Goal: Contribute content: Contribute content

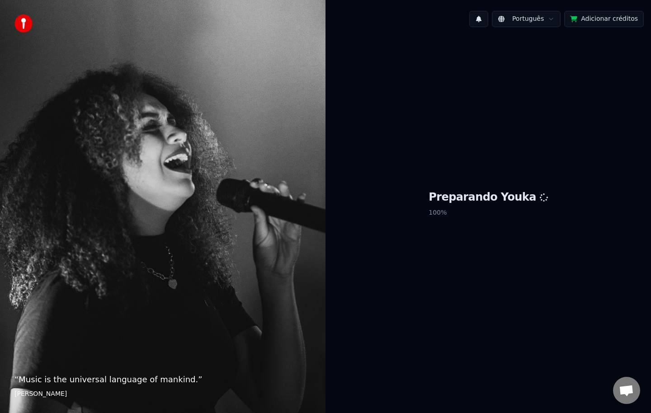
scroll to position [1419, 0]
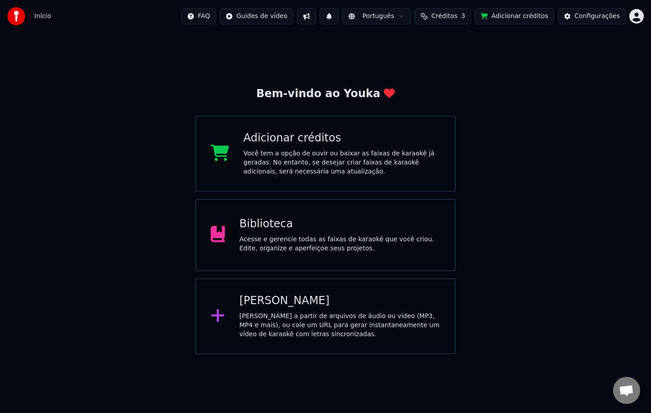
click at [341, 223] on div "Biblioteca" at bounding box center [340, 224] width 201 height 14
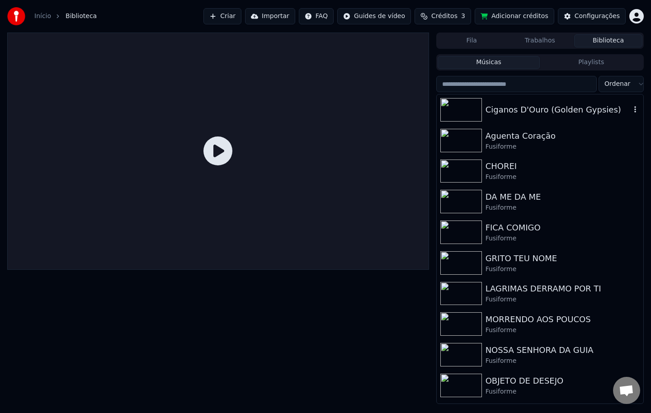
click at [461, 108] on img at bounding box center [462, 110] width 42 height 24
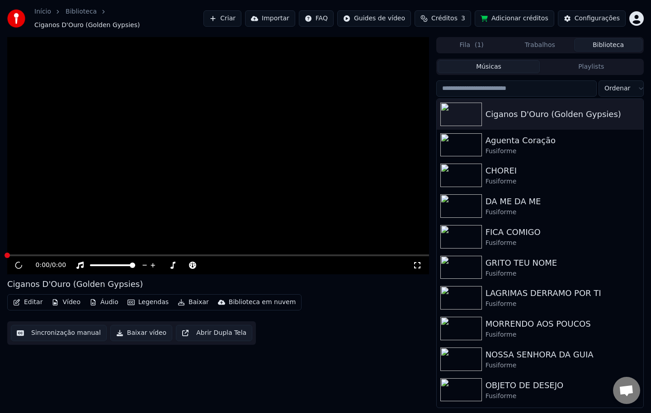
click at [44, 174] on video at bounding box center [218, 155] width 422 height 237
click at [118, 132] on video at bounding box center [218, 155] width 422 height 237
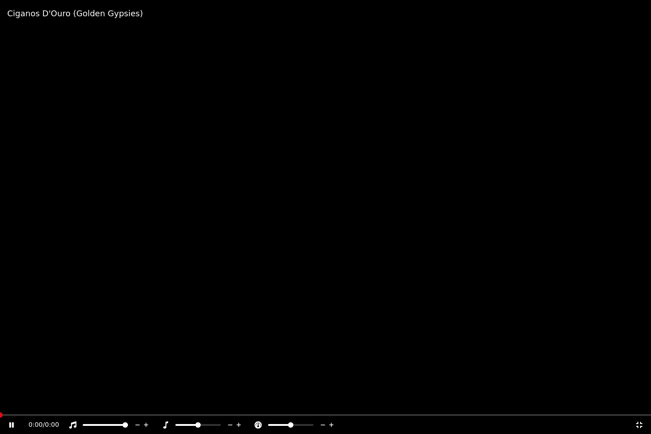
click at [118, 142] on video at bounding box center [325, 217] width 651 height 434
drag, startPoint x: 118, startPoint y: 142, endPoint x: 118, endPoint y: 132, distance: 10.4
click at [118, 142] on video at bounding box center [325, 217] width 651 height 434
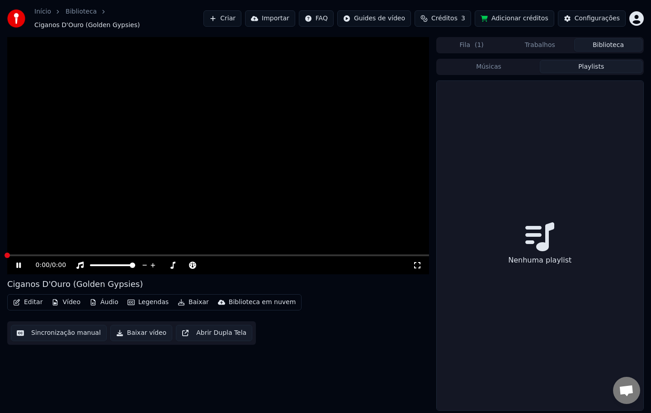
click at [584, 65] on button "Playlists" at bounding box center [591, 66] width 103 height 13
click at [603, 42] on button "Biblioteca" at bounding box center [609, 44] width 68 height 13
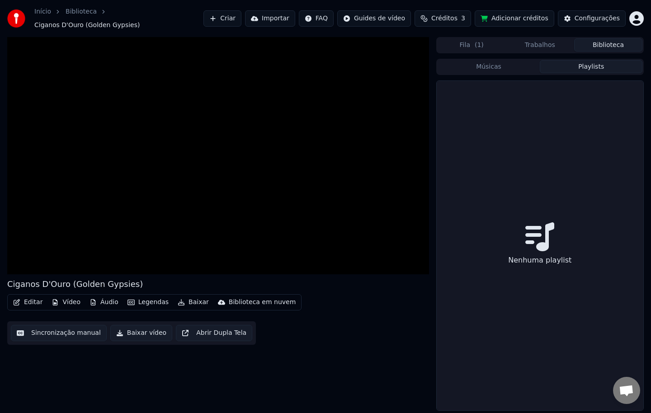
click at [599, 44] on button "Biblioteca" at bounding box center [609, 44] width 68 height 13
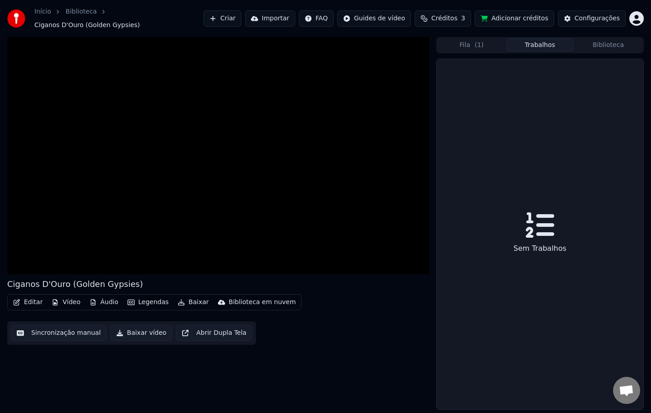
click at [527, 40] on button "Trabalhos" at bounding box center [540, 44] width 68 height 13
click at [598, 41] on button "Biblioteca" at bounding box center [609, 44] width 68 height 13
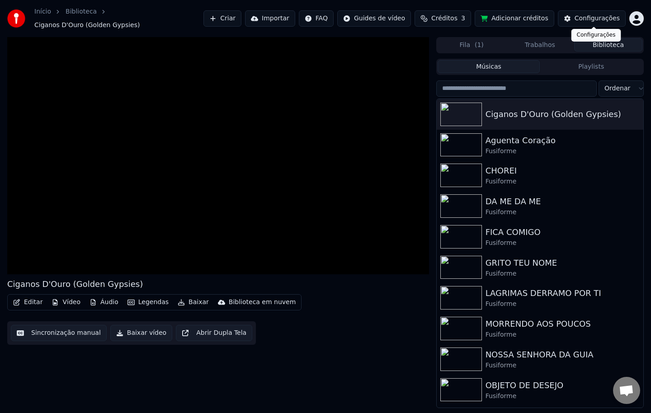
click at [596, 18] on div "Configurações" at bounding box center [597, 18] width 45 height 9
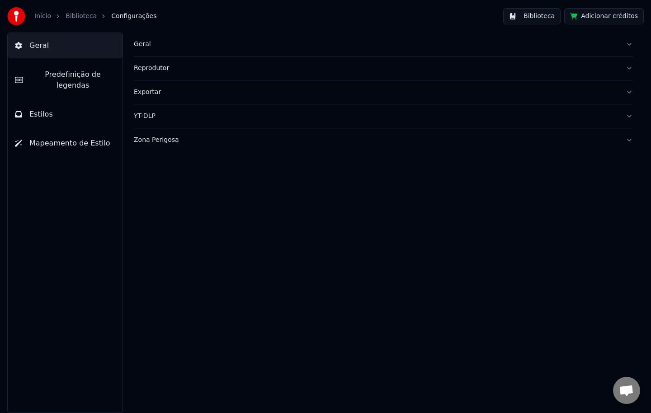
click at [522, 14] on button "Biblioteca" at bounding box center [531, 16] width 57 height 16
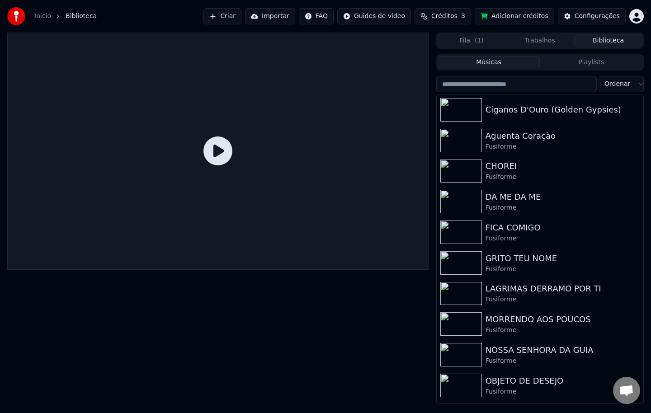
click at [497, 90] on input "search" at bounding box center [517, 84] width 161 height 16
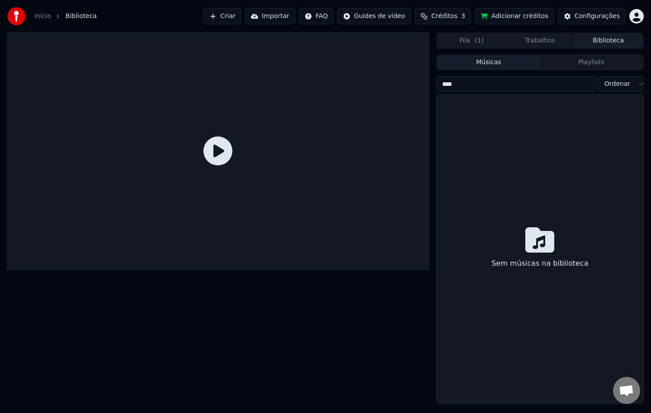
type input "****"
click at [285, 19] on button "Importar" at bounding box center [270, 16] width 50 height 16
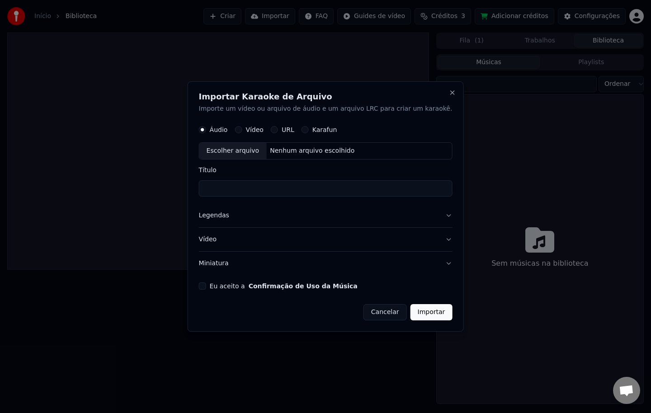
click at [219, 284] on form "Áudio Vídeo URL Karafun Escolher arquivo Nenhum arquivo escolhido Título Legend…" at bounding box center [326, 221] width 254 height 200
click at [206, 285] on button "Eu aceito a Confirmação de Uso da Música" at bounding box center [202, 286] width 7 height 7
click at [223, 268] on button "Miniatura" at bounding box center [326, 264] width 254 height 24
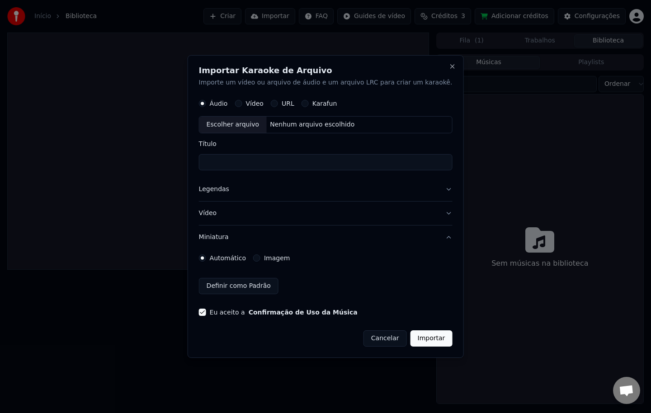
click at [290, 261] on label "Imagem" at bounding box center [277, 258] width 26 height 6
click at [261, 261] on button "Imagem" at bounding box center [256, 258] width 7 height 7
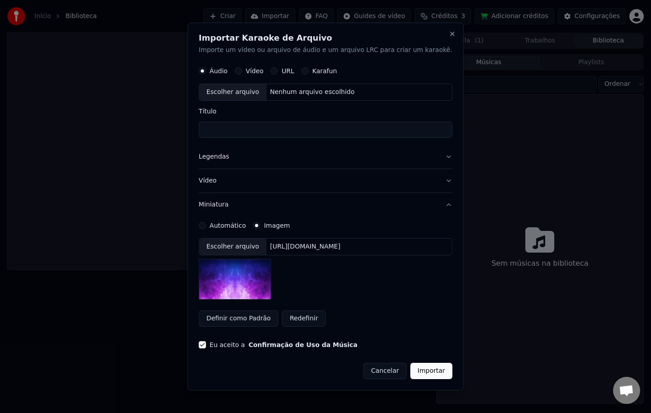
click at [319, 248] on div "[URL][DOMAIN_NAME]" at bounding box center [305, 246] width 78 height 9
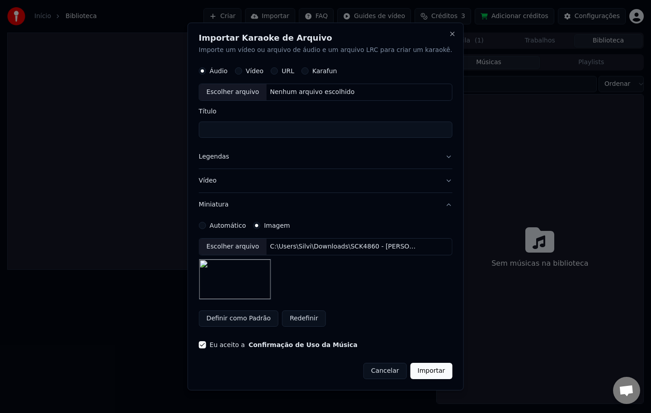
click at [226, 155] on button "Legendas" at bounding box center [326, 157] width 254 height 24
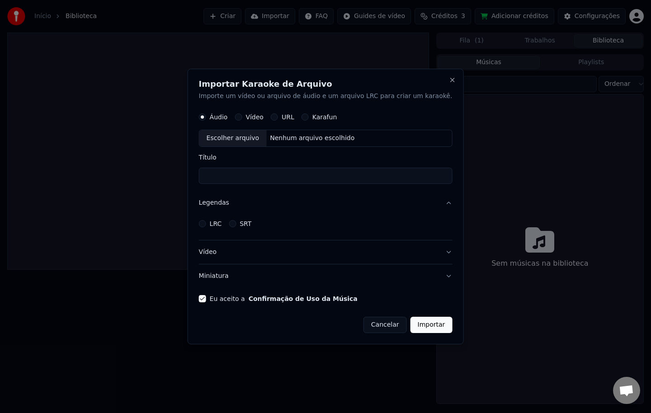
click at [222, 225] on label "LRC" at bounding box center [216, 224] width 12 height 6
click at [206, 225] on button "LRC" at bounding box center [202, 223] width 7 height 7
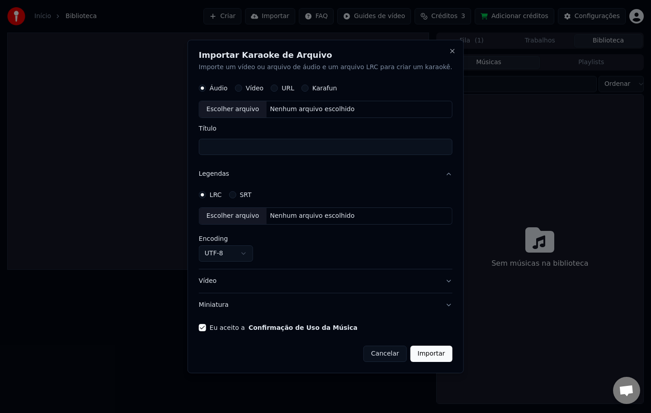
click at [311, 218] on div "Nenhum arquivo escolhido" at bounding box center [312, 216] width 92 height 9
select select "**********"
click at [290, 111] on div "Nenhum arquivo escolhido" at bounding box center [312, 109] width 92 height 9
type input "**********"
click at [413, 357] on button "Importar" at bounding box center [432, 354] width 42 height 16
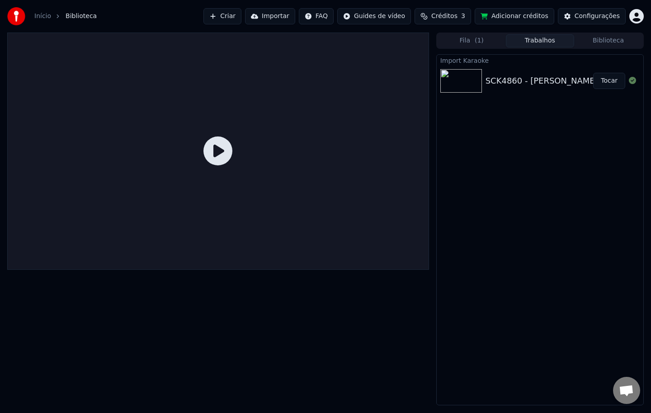
click at [614, 82] on button "Tocar" at bounding box center [610, 81] width 32 height 16
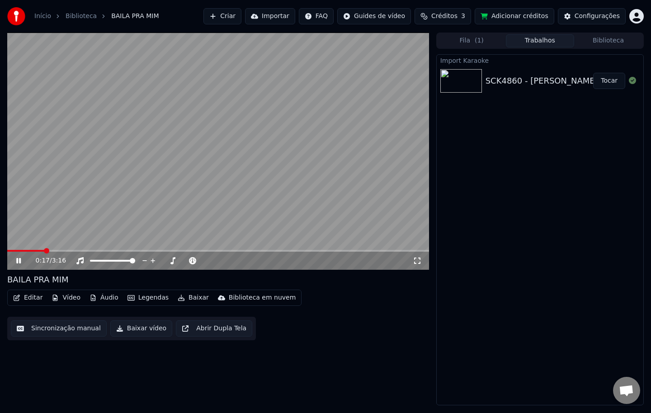
click at [198, 196] on video at bounding box center [218, 151] width 422 height 237
click at [410, 358] on div "0:17 / 3:16 BAILA PRA MIM Editar Vídeo Áudio Legendas Baixar Biblioteca em nuve…" at bounding box center [218, 219] width 422 height 373
click at [26, 296] on button "Editar" at bounding box center [27, 298] width 37 height 13
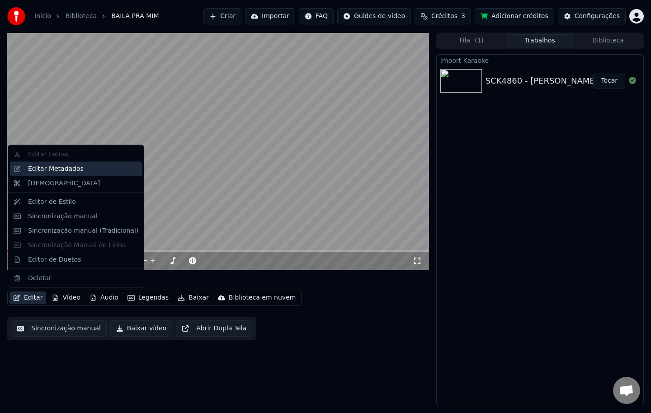
click at [33, 171] on div "Editar Metadados" at bounding box center [56, 168] width 56 height 9
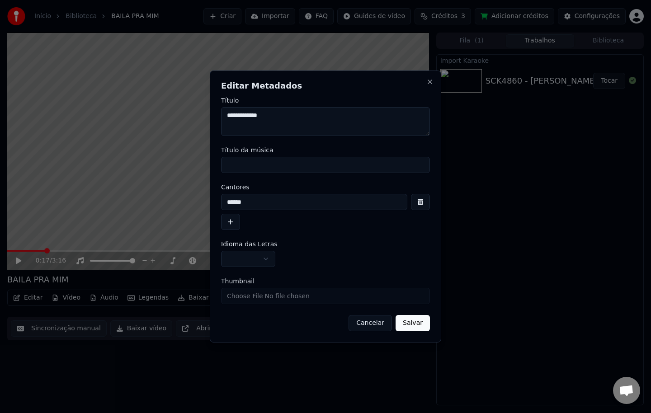
drag, startPoint x: 304, startPoint y: 114, endPoint x: 0, endPoint y: 93, distance: 304.8
click at [2, 101] on body "Início Biblioteca BAILA PRA MIM Criar Importar FAQ Guides de vídeo Créditos 3 A…" at bounding box center [325, 206] width 651 height 413
type textarea "**********"
click at [239, 163] on input "Título da música" at bounding box center [325, 165] width 209 height 16
paste input "**********"
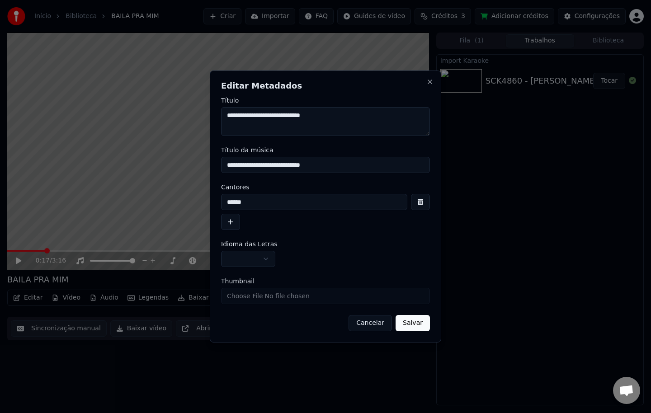
drag, startPoint x: 281, startPoint y: 165, endPoint x: 0, endPoint y: 155, distance: 281.1
click at [11, 164] on body "Início Biblioteca BAILA PRA MIM Criar Importar FAQ Guides de vídeo Créditos 3 A…" at bounding box center [325, 206] width 651 height 413
type input "**********"
click at [236, 255] on button "button" at bounding box center [248, 259] width 54 height 16
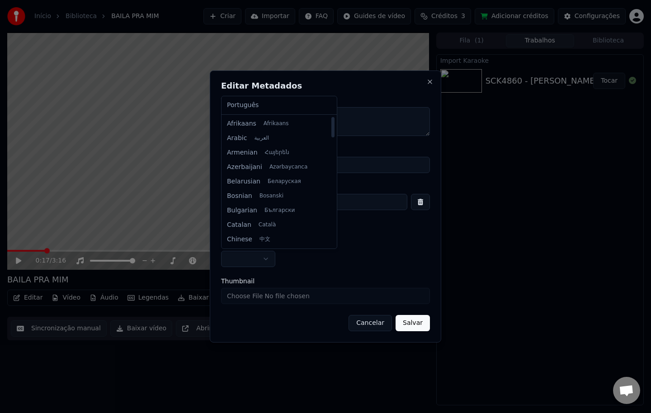
select select "**"
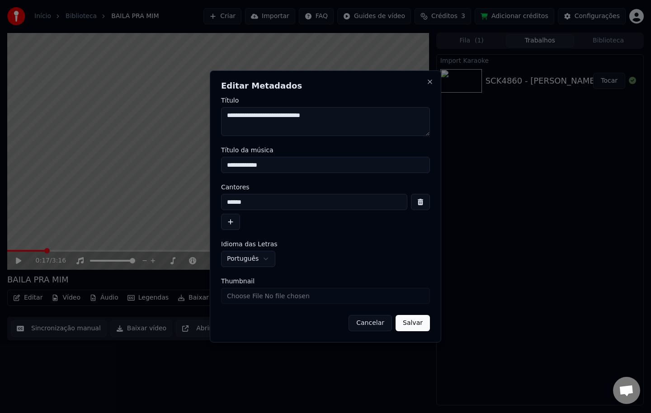
click at [248, 295] on input "Thumbnail" at bounding box center [325, 296] width 209 height 16
type input "**********"
click at [420, 325] on button "Salvar" at bounding box center [413, 323] width 34 height 16
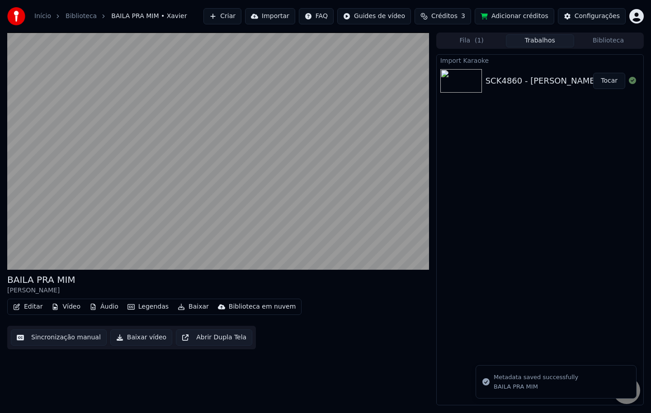
click at [163, 69] on video at bounding box center [218, 151] width 422 height 237
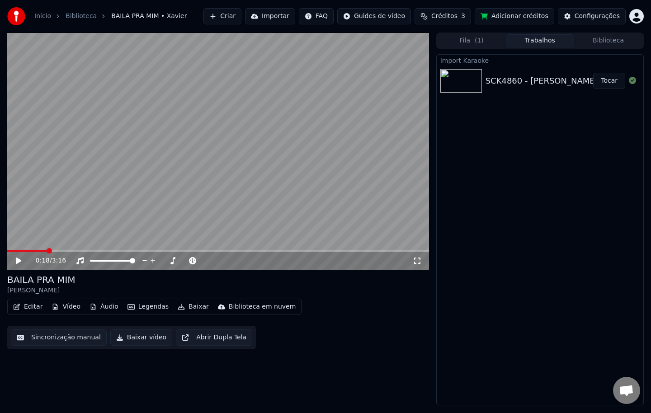
click at [605, 81] on button "Tocar" at bounding box center [610, 81] width 32 height 16
click at [34, 308] on button "Editar" at bounding box center [27, 307] width 37 height 13
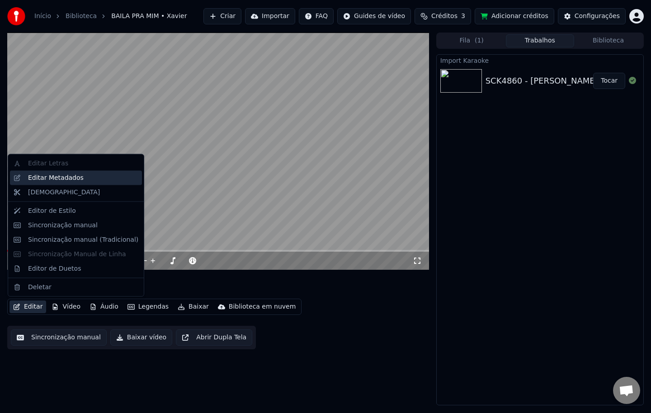
click at [56, 180] on div "Editar Metadados" at bounding box center [56, 177] width 56 height 9
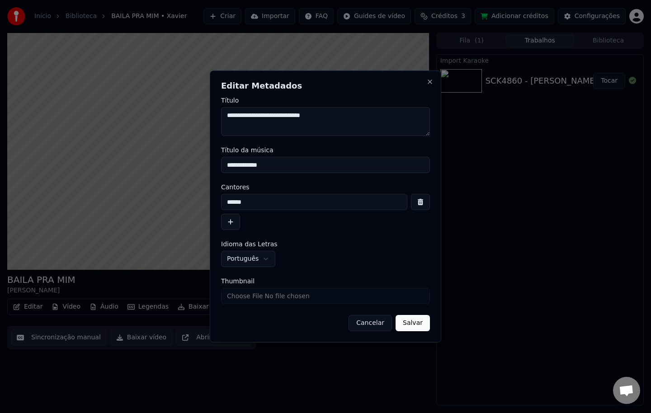
click at [372, 329] on button "Cancelar" at bounding box center [370, 323] width 43 height 16
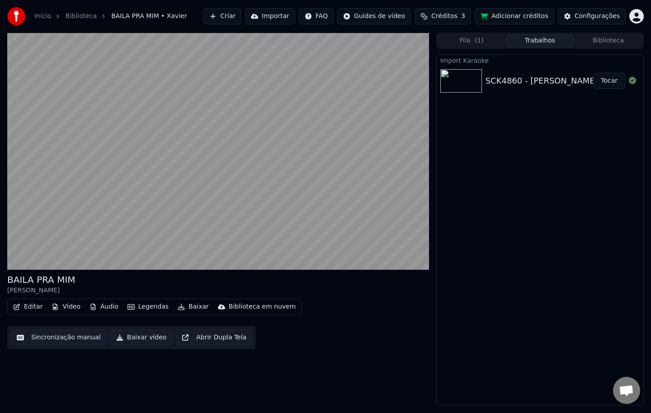
click at [532, 42] on button "Trabalhos" at bounding box center [540, 40] width 68 height 13
click at [608, 41] on button "Biblioteca" at bounding box center [609, 40] width 68 height 13
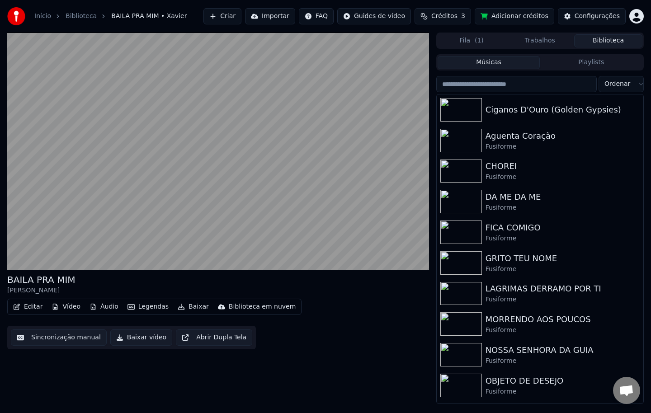
click at [547, 40] on button "Trabalhos" at bounding box center [540, 40] width 68 height 13
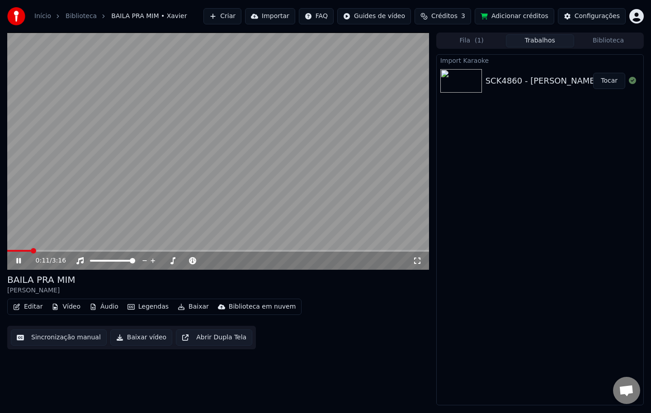
click at [135, 338] on button "Baixar vídeo" at bounding box center [141, 338] width 62 height 16
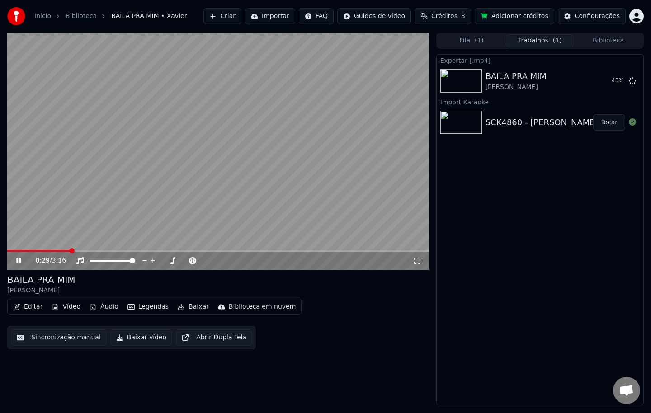
click at [636, 20] on html "Início Biblioteca BAILA PRA MIM • [PERSON_NAME] Importar FAQ Guides de vídeo Cr…" at bounding box center [325, 206] width 651 height 413
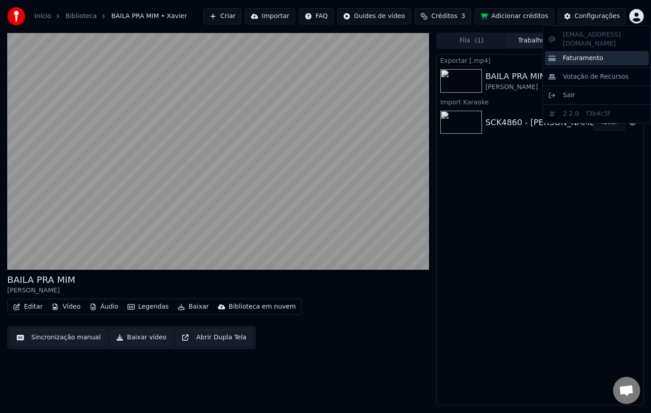
click at [592, 54] on span "Faturamento" at bounding box center [583, 58] width 40 height 9
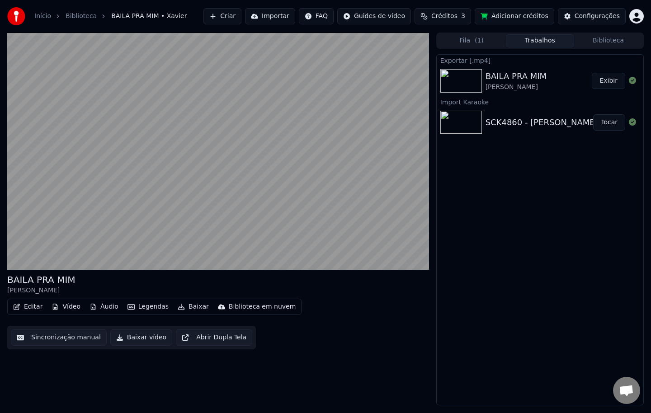
click at [607, 77] on button "Exibir" at bounding box center [608, 81] width 33 height 16
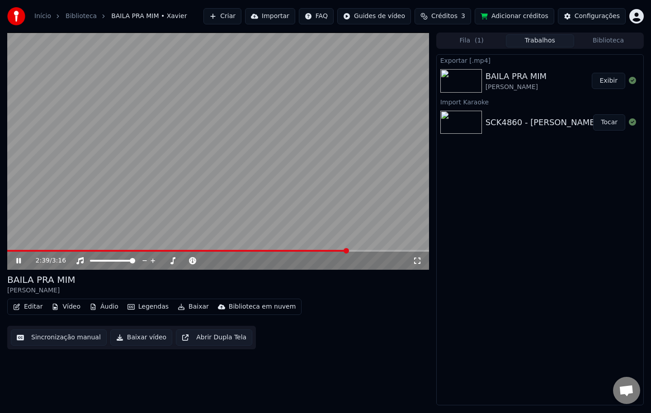
click at [614, 39] on button "Biblioteca" at bounding box center [609, 40] width 68 height 13
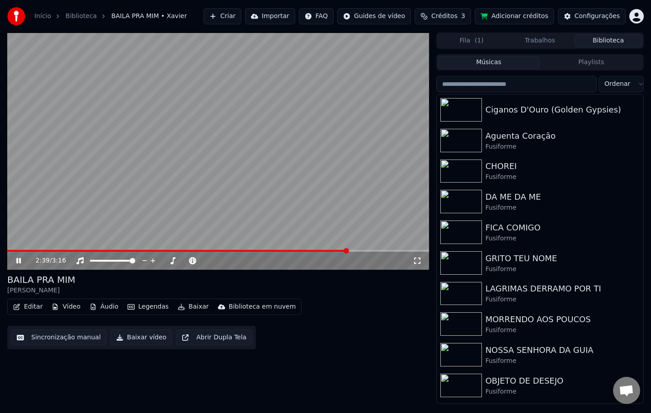
click at [548, 85] on input "search" at bounding box center [517, 84] width 161 height 16
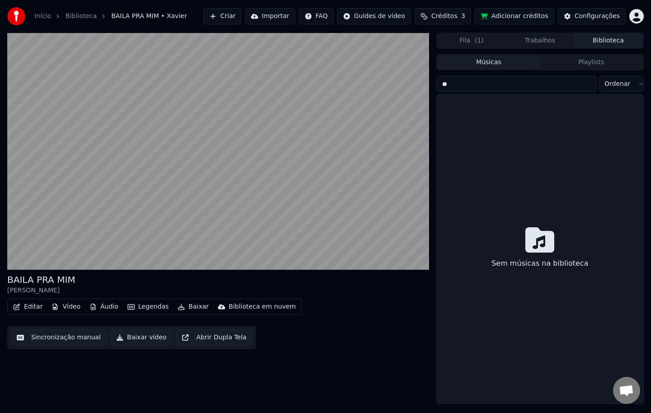
type input "*"
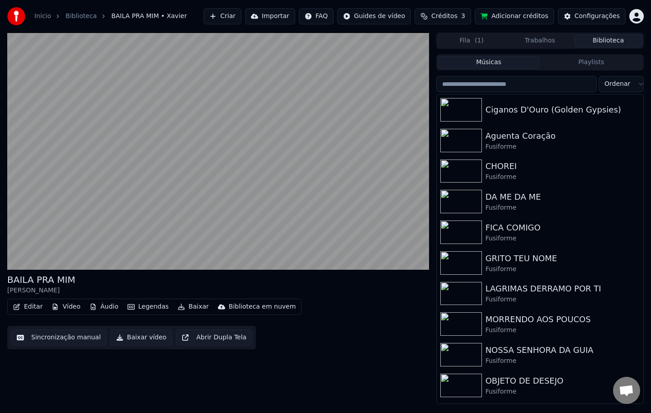
click at [279, 16] on button "Importar" at bounding box center [270, 16] width 50 height 16
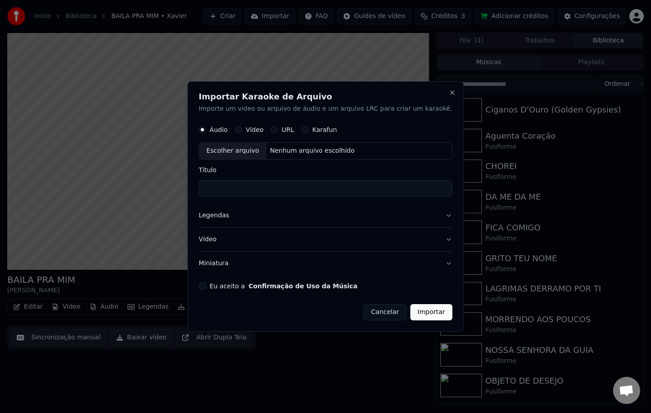
click at [371, 314] on button "Cancelar" at bounding box center [385, 312] width 43 height 16
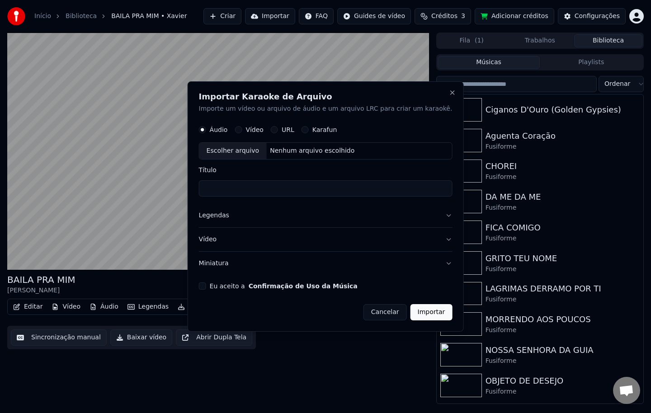
click at [371, 314] on div "Editar Vídeo Áudio Legendas Baixar Biblioteca em nuvem Sincronização manual Bai…" at bounding box center [218, 324] width 422 height 51
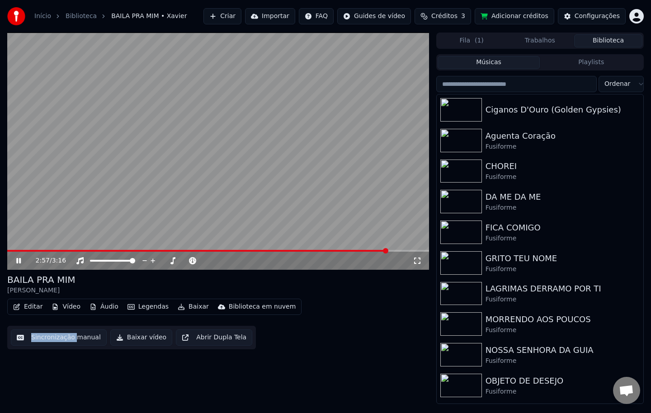
click at [332, 225] on video at bounding box center [218, 151] width 422 height 237
click at [284, 14] on button "Importar" at bounding box center [270, 16] width 50 height 16
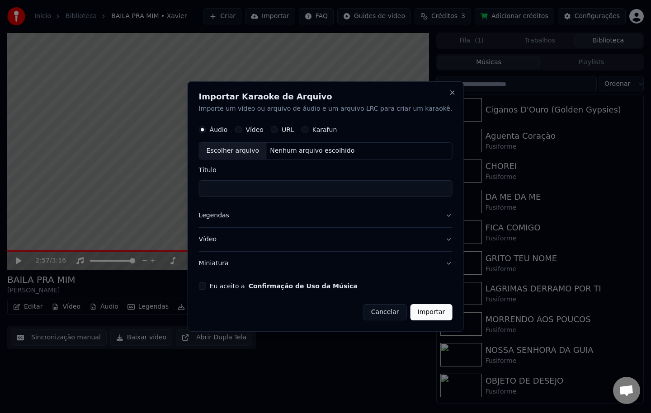
click at [206, 284] on button "Eu aceito a Confirmação de Uso da Música" at bounding box center [202, 286] width 7 height 7
click at [223, 264] on button "Miniatura" at bounding box center [326, 264] width 254 height 24
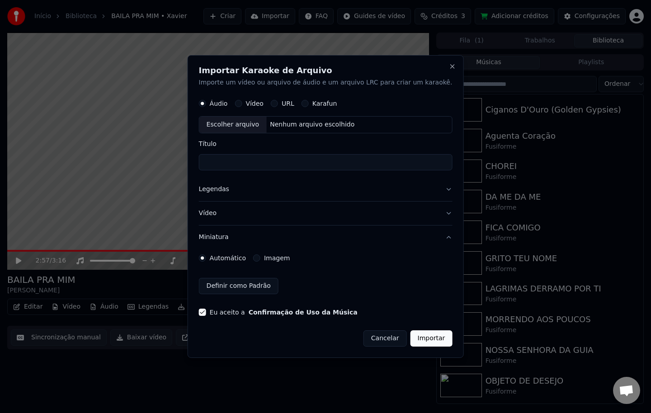
click at [285, 258] on label "Imagem" at bounding box center [277, 258] width 26 height 6
click at [261, 258] on button "Imagem" at bounding box center [256, 258] width 7 height 7
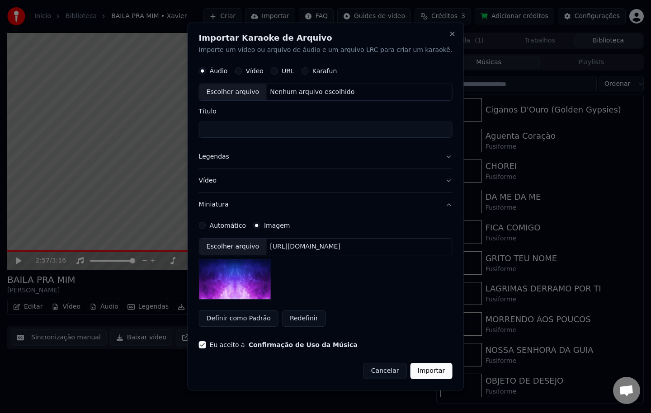
click at [295, 251] on div "[URL][DOMAIN_NAME]" at bounding box center [305, 246] width 78 height 9
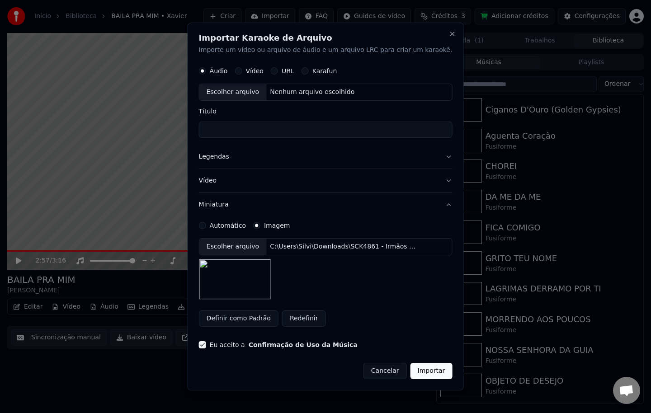
click at [228, 155] on button "Legendas" at bounding box center [326, 157] width 254 height 24
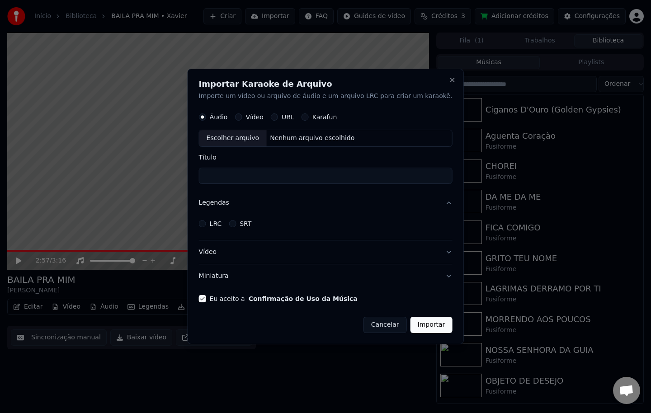
click at [222, 224] on label "LRC" at bounding box center [216, 224] width 12 height 6
click at [206, 224] on button "LRC" at bounding box center [202, 223] width 7 height 7
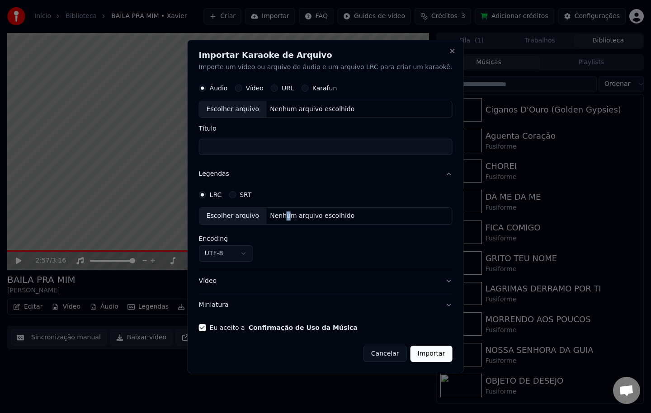
click at [296, 216] on div "Nenhum arquivo escolhido" at bounding box center [312, 216] width 92 height 9
select select "**********"
click at [314, 111] on div "Nenhum arquivo escolhido" at bounding box center [312, 109] width 92 height 9
type input "**********"
click at [411, 354] on button "Importar" at bounding box center [432, 354] width 42 height 16
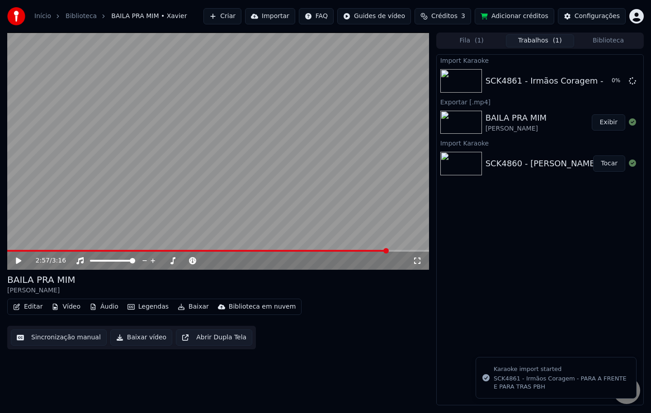
click at [292, 19] on button "Importar" at bounding box center [270, 16] width 50 height 16
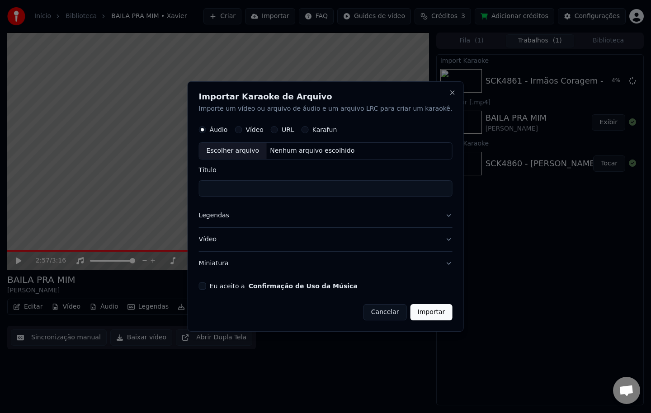
click at [206, 285] on button "Eu aceito a Confirmação de Uso da Música" at bounding box center [202, 286] width 7 height 7
click at [228, 265] on button "Miniatura" at bounding box center [326, 264] width 254 height 24
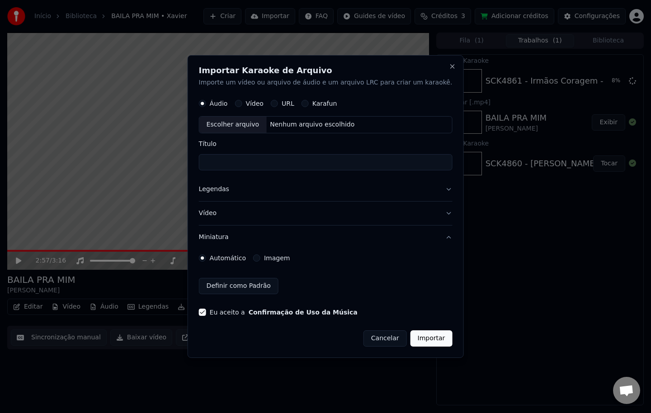
click at [279, 260] on label "Imagem" at bounding box center [277, 258] width 26 height 6
click at [261, 260] on button "Imagem" at bounding box center [256, 258] width 7 height 7
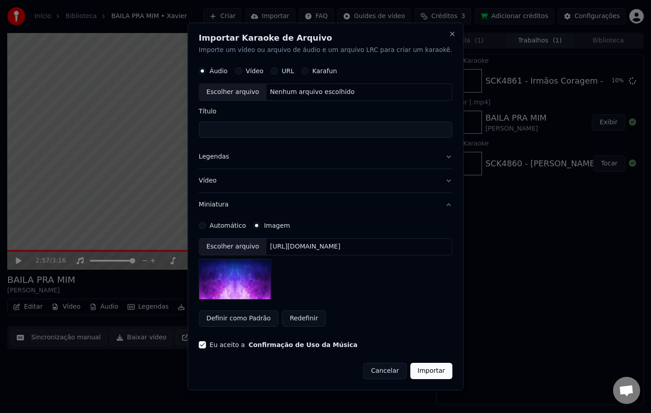
click at [290, 247] on div "[URL][DOMAIN_NAME]" at bounding box center [305, 246] width 78 height 9
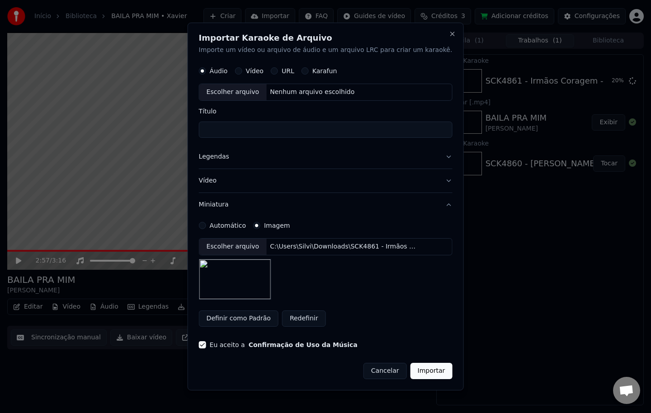
click at [306, 93] on div "Nenhum arquivo escolhido" at bounding box center [312, 92] width 92 height 9
type input "**********"
click at [227, 159] on button "Legendas" at bounding box center [326, 157] width 254 height 24
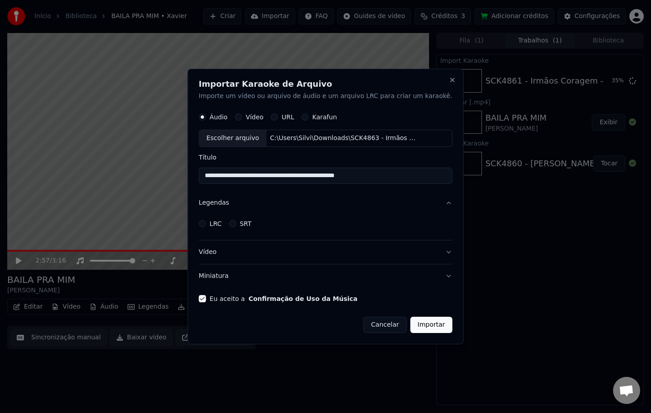
click at [236, 225] on button "SRT" at bounding box center [232, 223] width 7 height 7
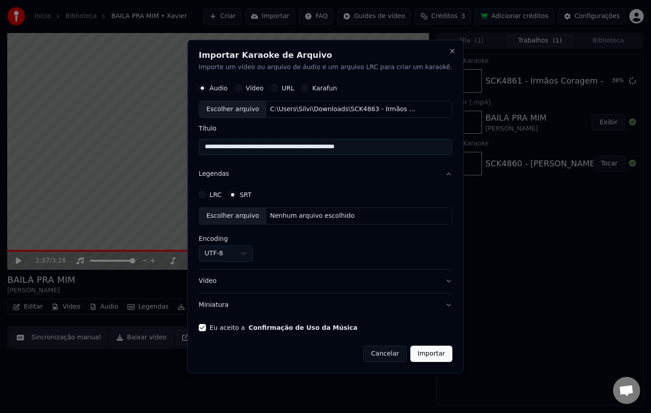
click at [290, 218] on div "Nenhum arquivo escolhido" at bounding box center [312, 216] width 92 height 9
click at [222, 198] on label "LRC" at bounding box center [216, 195] width 12 height 6
click at [206, 198] on button "LRC" at bounding box center [202, 194] width 7 height 7
click at [297, 220] on div "Nenhum arquivo escolhido" at bounding box center [312, 216] width 92 height 9
select select "**********"
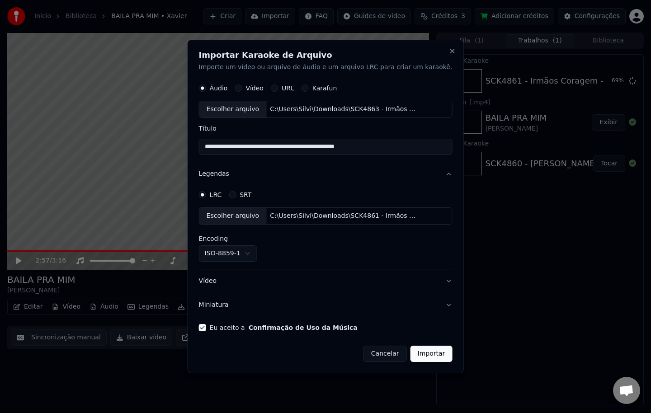
click at [416, 148] on input "**********" at bounding box center [326, 147] width 254 height 16
type input "**********"
click at [423, 349] on button "Importar" at bounding box center [432, 354] width 42 height 16
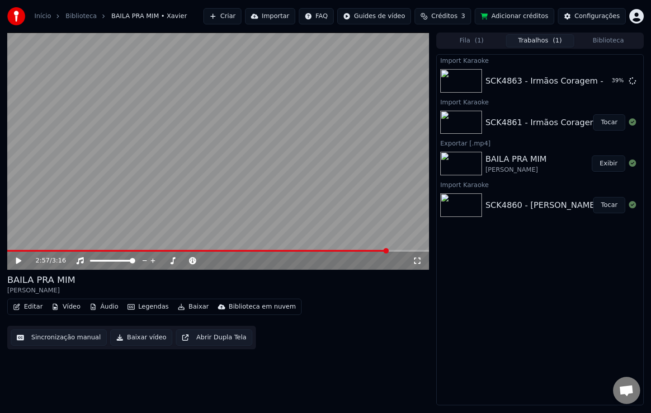
click at [602, 126] on button "Tocar" at bounding box center [610, 122] width 32 height 16
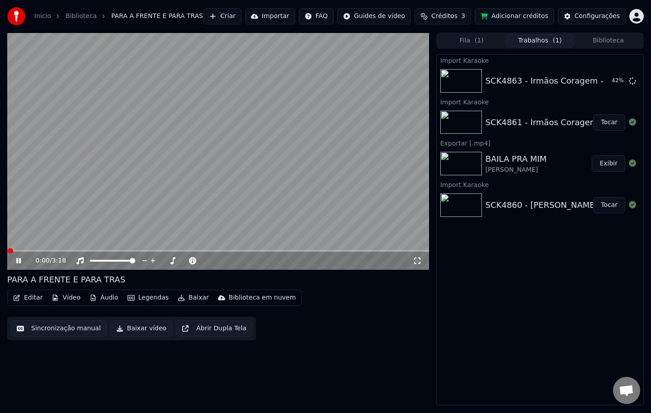
click at [28, 295] on button "Editar" at bounding box center [27, 298] width 37 height 13
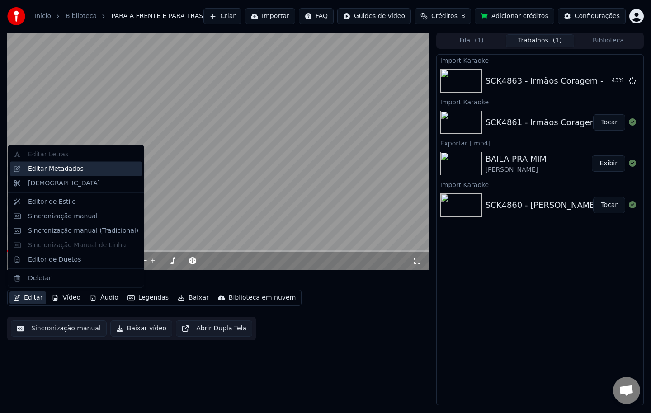
click at [65, 170] on div "Editar Metadados" at bounding box center [56, 168] width 56 height 9
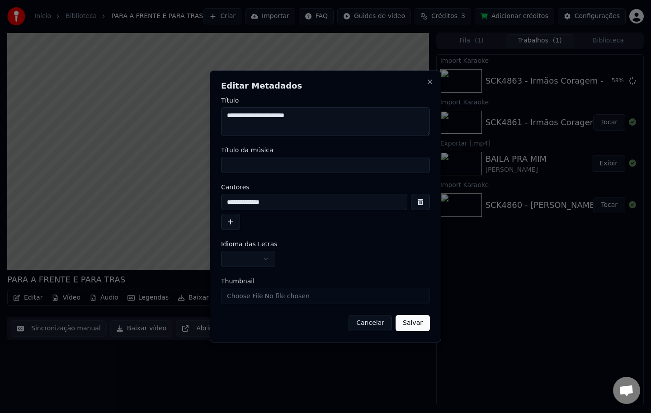
click at [362, 262] on div "**********" at bounding box center [325, 259] width 209 height 16
drag, startPoint x: 319, startPoint y: 115, endPoint x: 165, endPoint y: 92, distance: 156.0
click at [233, 102] on div "**********" at bounding box center [325, 116] width 209 height 39
type textarea "*"
paste textarea "**********"
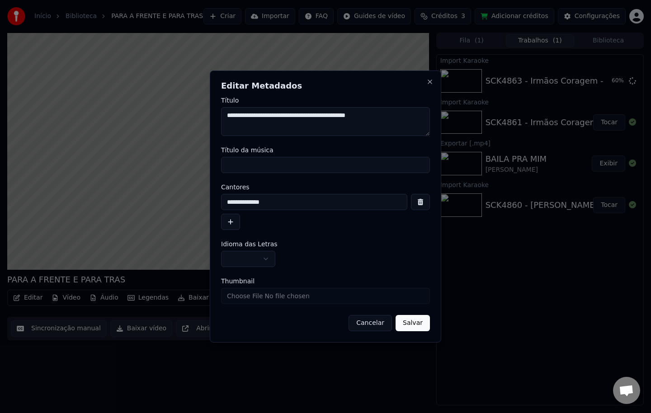
type textarea "**********"
click at [232, 165] on input "Título da música" at bounding box center [325, 165] width 209 height 16
paste input "**********"
drag, startPoint x: 309, startPoint y: 166, endPoint x: 92, endPoint y: 157, distance: 217.3
click at [94, 157] on body "Início Biblioteca PARA A FRENTE E PARA TRAS Criar Importar FAQ Guides de vídeo …" at bounding box center [325, 206] width 651 height 413
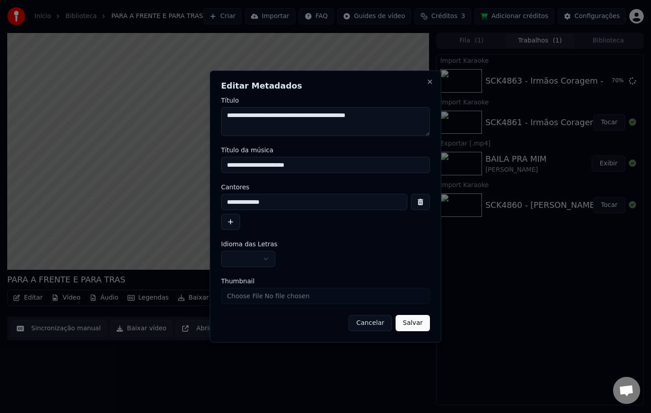
type input "**********"
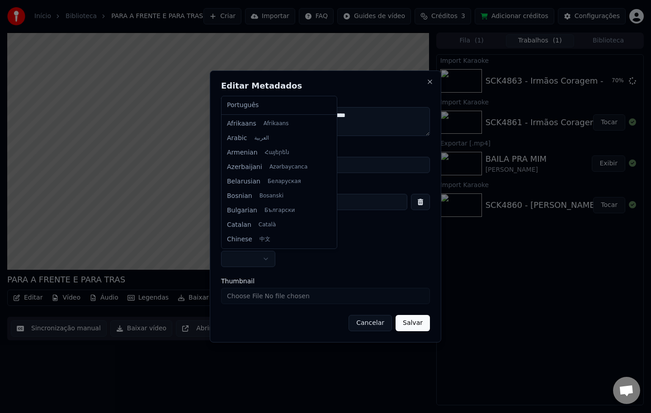
click at [236, 256] on button "button" at bounding box center [248, 259] width 54 height 16
select select "**"
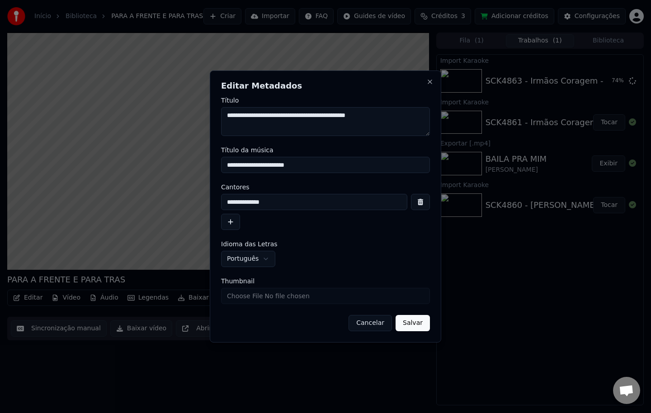
click at [256, 300] on input "Thumbnail" at bounding box center [325, 296] width 209 height 16
type input "**********"
click at [407, 326] on button "Salvar" at bounding box center [413, 323] width 34 height 16
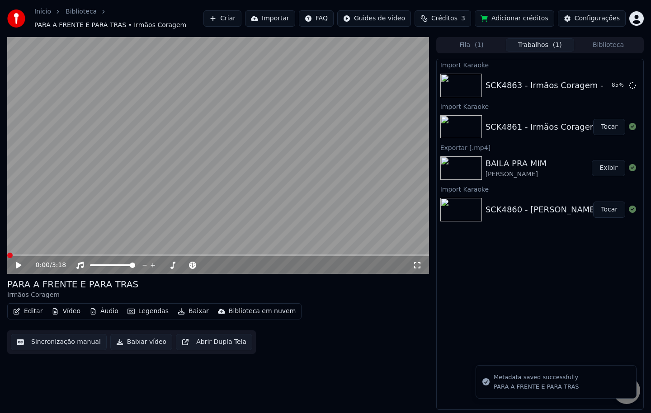
click at [142, 342] on button "Baixar vídeo" at bounding box center [141, 342] width 62 height 16
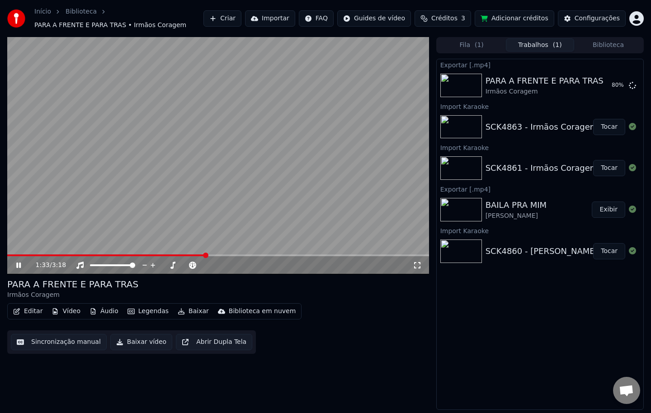
click at [604, 127] on button "Tocar" at bounding box center [610, 127] width 32 height 16
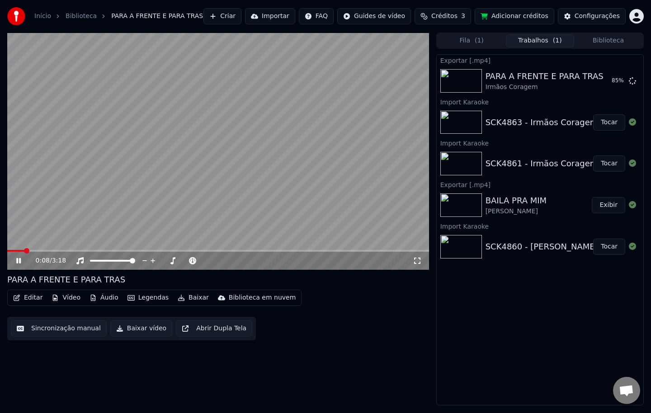
click at [377, 303] on div "Editar Vídeo Áudio Legendas Baixar Biblioteca em nuvem Sincronização manual Bai…" at bounding box center [218, 315] width 422 height 51
click at [30, 296] on button "Editar" at bounding box center [27, 298] width 37 height 13
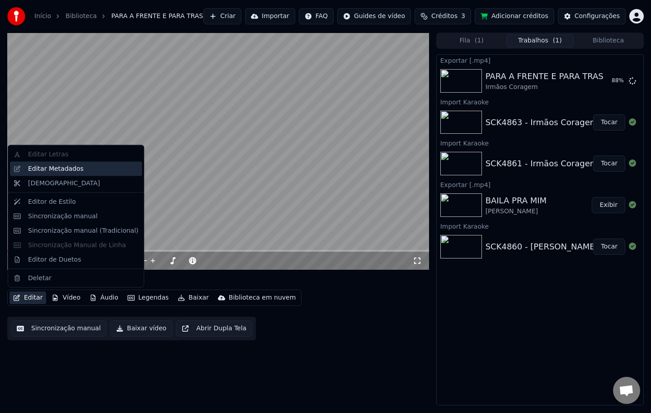
click at [40, 168] on div "Editar Metadados" at bounding box center [56, 168] width 56 height 9
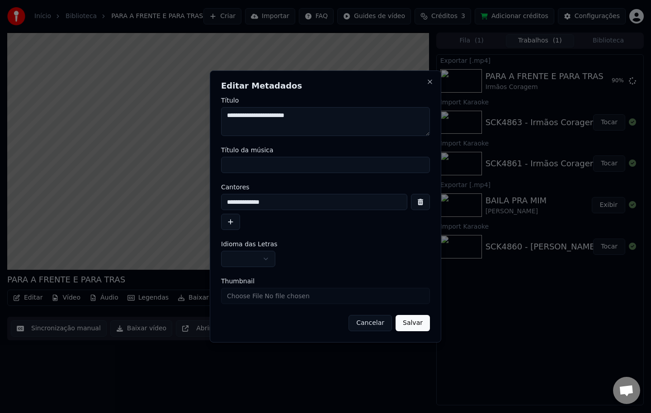
drag, startPoint x: 321, startPoint y: 118, endPoint x: 75, endPoint y: 114, distance: 246.1
click at [75, 114] on body "Início Biblioteca PARA A FRENTE E PARA TRAS Criar Importar FAQ Guides de vídeo …" at bounding box center [325, 206] width 651 height 413
type textarea "**********"
click at [246, 168] on input "Título da música" at bounding box center [325, 165] width 209 height 16
paste input "**********"
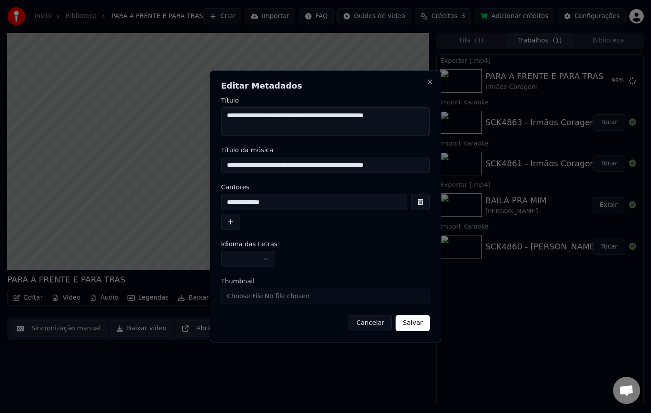
drag, startPoint x: 309, startPoint y: 166, endPoint x: 47, endPoint y: 138, distance: 263.4
click at [57, 141] on body "Início Biblioteca PARA A FRENTE E PARA TRAS Criar Importar FAQ Guides de vídeo …" at bounding box center [325, 206] width 651 height 413
type input "**********"
click at [240, 258] on button "button" at bounding box center [248, 259] width 54 height 16
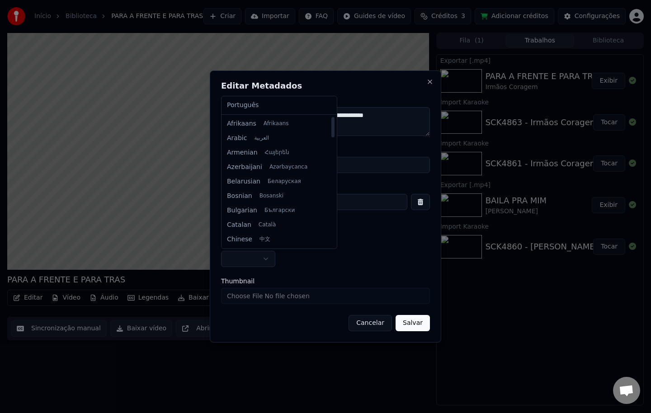
select select "**"
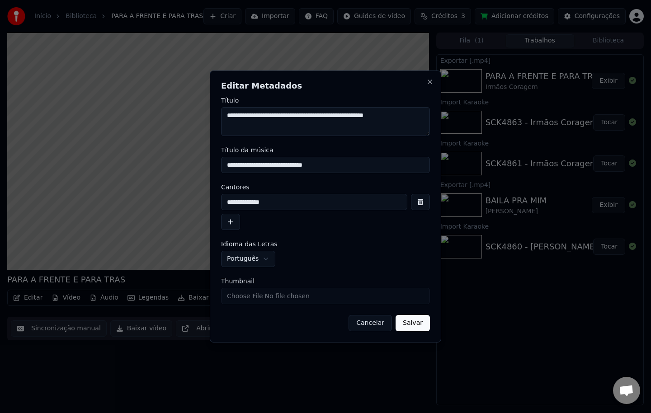
click at [426, 323] on button "Salvar" at bounding box center [413, 323] width 34 height 16
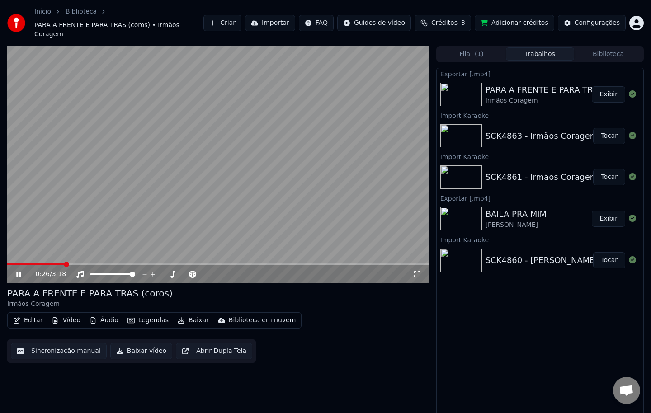
click at [350, 125] on video at bounding box center [218, 164] width 422 height 237
click at [602, 86] on button "Exibir" at bounding box center [608, 94] width 33 height 16
click at [142, 344] on button "Baixar vídeo" at bounding box center [141, 351] width 62 height 16
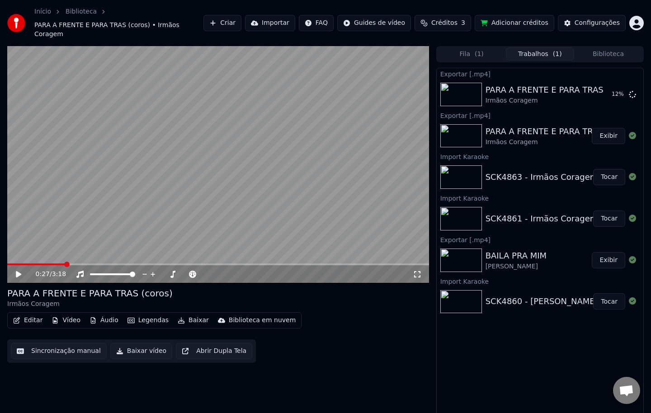
click at [20, 271] on icon at bounding box center [18, 274] width 5 height 6
click at [317, 143] on video at bounding box center [218, 164] width 422 height 237
click at [605, 86] on button "Exibir" at bounding box center [608, 94] width 33 height 16
click at [616, 86] on button "Exibir" at bounding box center [608, 94] width 33 height 16
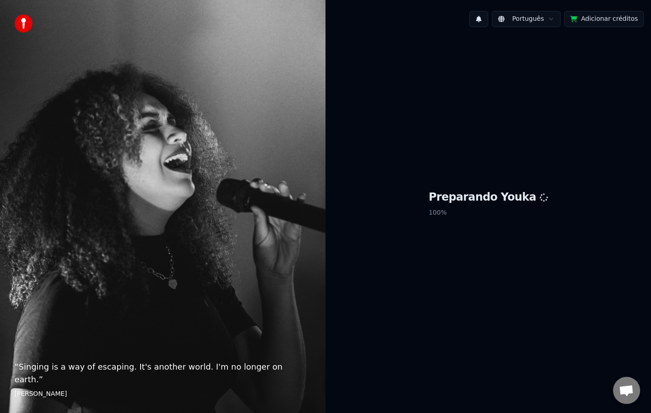
scroll to position [1419, 0]
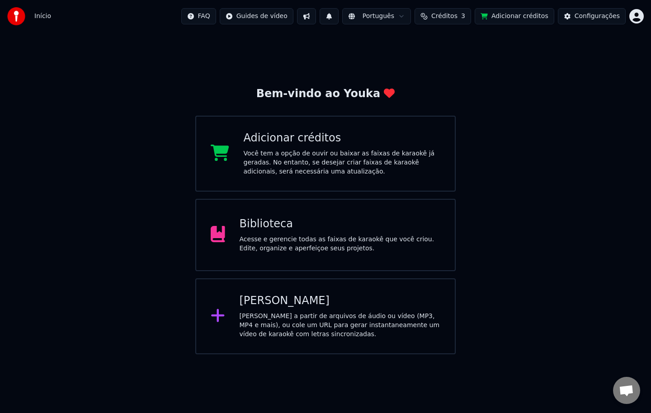
click at [281, 225] on div "Biblioteca" at bounding box center [340, 224] width 201 height 14
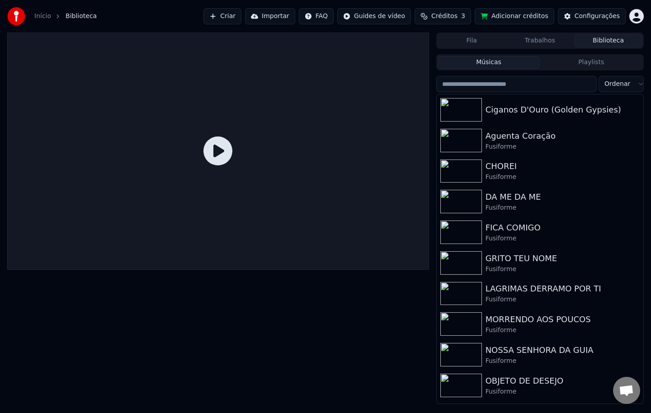
click at [295, 14] on button "Importar" at bounding box center [270, 16] width 50 height 16
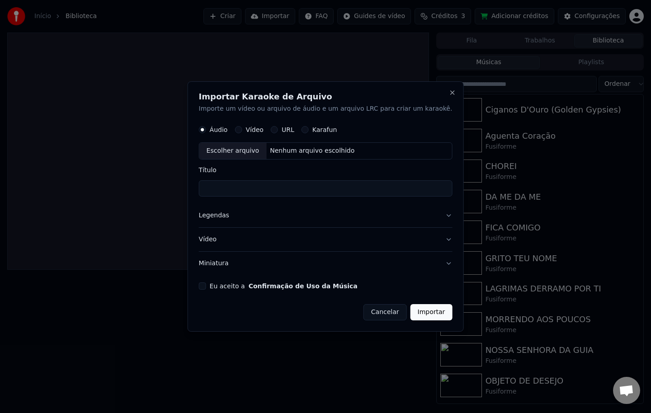
click at [206, 285] on button "Eu aceito a Confirmação de Uso da Música" at bounding box center [202, 286] width 7 height 7
click at [227, 264] on button "Miniatura" at bounding box center [326, 264] width 254 height 24
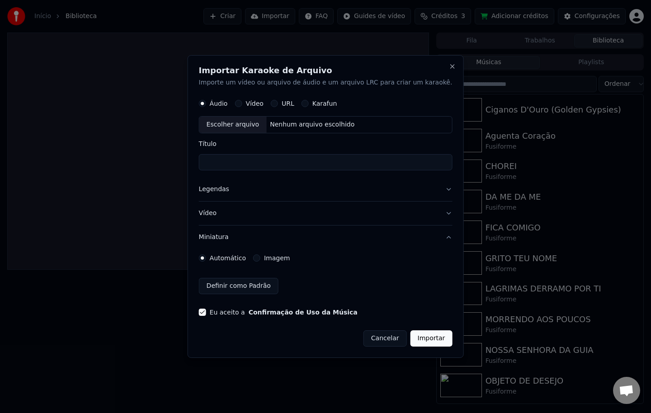
click at [290, 259] on label "Imagem" at bounding box center [277, 258] width 26 height 6
click at [261, 259] on button "Imagem" at bounding box center [256, 258] width 7 height 7
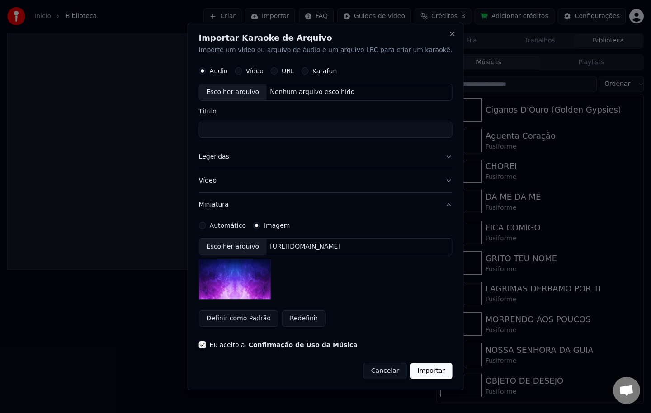
click at [327, 247] on div "[URL][DOMAIN_NAME]" at bounding box center [305, 246] width 78 height 9
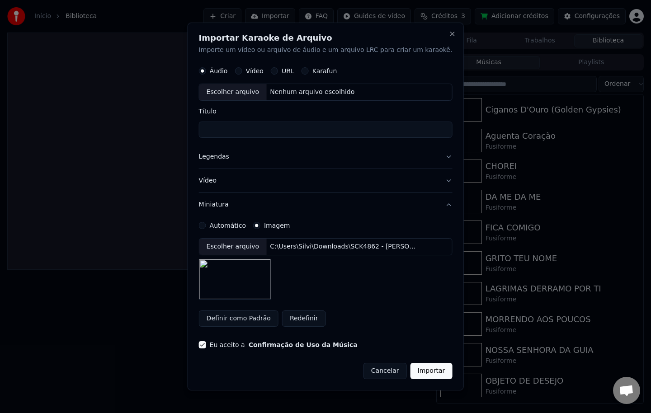
click at [225, 159] on button "Legendas" at bounding box center [326, 157] width 254 height 24
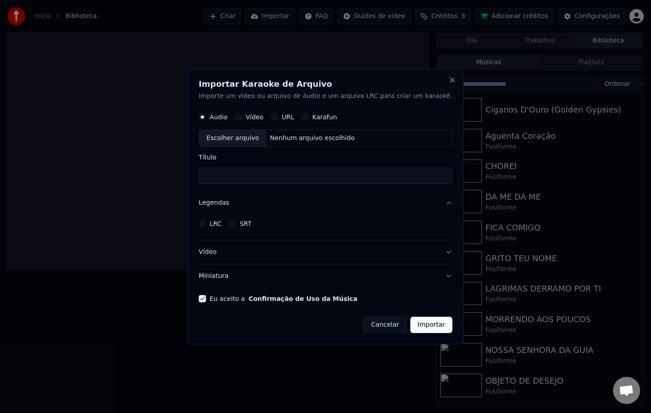
click at [222, 221] on label "LRC" at bounding box center [216, 224] width 12 height 6
click at [206, 221] on button "LRC" at bounding box center [202, 223] width 7 height 7
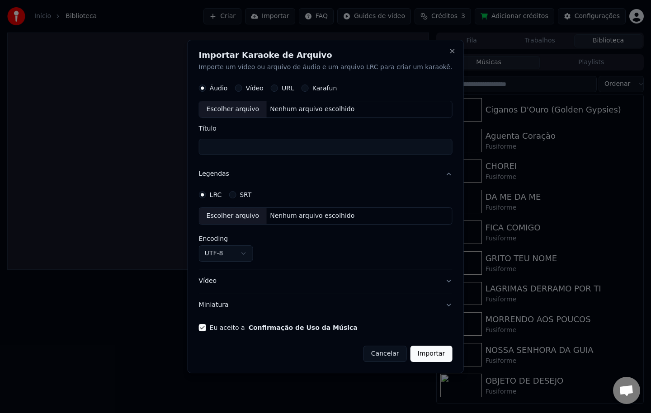
click at [290, 216] on div "Nenhum arquivo escolhido" at bounding box center [312, 216] width 92 height 9
select select "**********"
click at [317, 108] on div "Nenhum arquivo escolhido" at bounding box center [312, 109] width 92 height 9
type input "**********"
click at [414, 358] on button "Importar" at bounding box center [432, 354] width 42 height 16
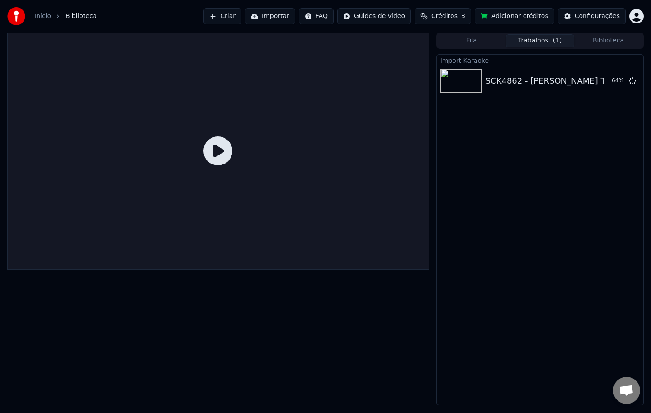
drag, startPoint x: 240, startPoint y: 272, endPoint x: 245, endPoint y: 412, distance: 139.9
click at [244, 404] on div at bounding box center [218, 219] width 422 height 373
click at [604, 79] on button "Tocar" at bounding box center [610, 81] width 32 height 16
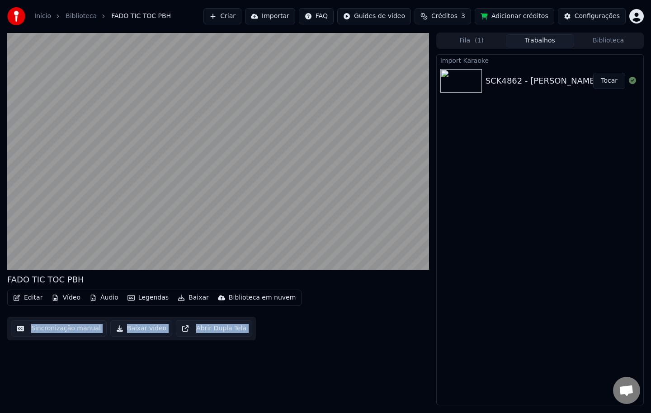
click at [406, 303] on div "Editar Vídeo Áudio Legendas Baixar Biblioteca em nuvem Sincronização manual Bai…" at bounding box center [218, 315] width 422 height 51
click at [36, 298] on button "Editar" at bounding box center [27, 298] width 37 height 13
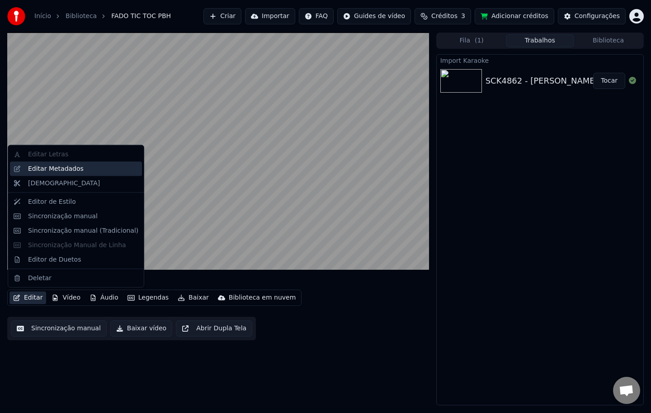
click at [47, 169] on div "Editar Metadados" at bounding box center [56, 168] width 56 height 9
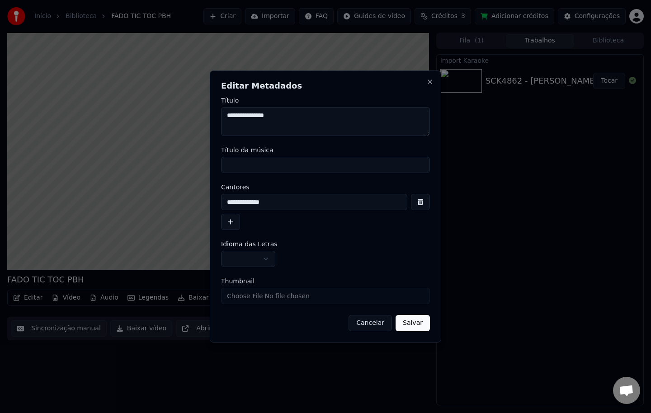
drag, startPoint x: 290, startPoint y: 119, endPoint x: 29, endPoint y: 84, distance: 262.9
click at [29, 84] on body "Início Biblioteca FADO TIC TOC PBH Criar Importar FAQ Guides de vídeo Créditos …" at bounding box center [325, 206] width 651 height 413
type textarea "**********"
click at [248, 167] on input "Título da música" at bounding box center [325, 165] width 209 height 16
paste input "**********"
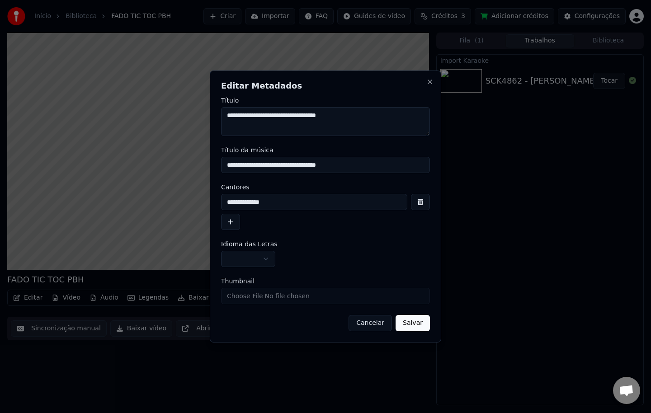
drag, startPoint x: 305, startPoint y: 166, endPoint x: 124, endPoint y: 143, distance: 182.8
click at [131, 144] on body "Início Biblioteca FADO TIC TOC PBH Criar Importar FAQ Guides de vídeo Créditos …" at bounding box center [325, 206] width 651 height 413
type input "**********"
click at [245, 258] on button "button" at bounding box center [248, 259] width 54 height 16
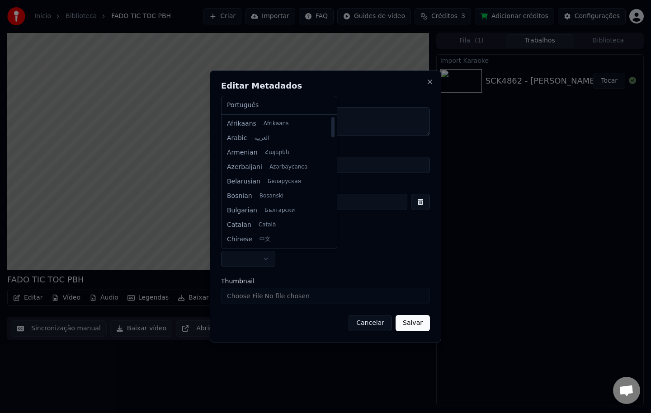
select select "**"
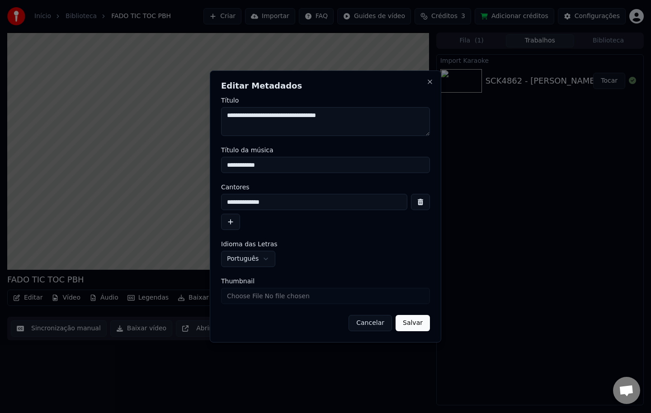
click at [415, 324] on button "Salvar" at bounding box center [413, 323] width 34 height 16
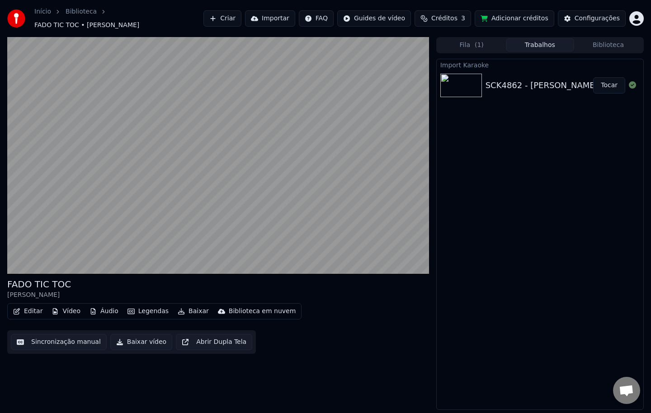
drag, startPoint x: 126, startPoint y: 338, endPoint x: 127, endPoint y: 342, distance: 4.5
click at [127, 338] on button "Baixar vídeo" at bounding box center [141, 342] width 62 height 16
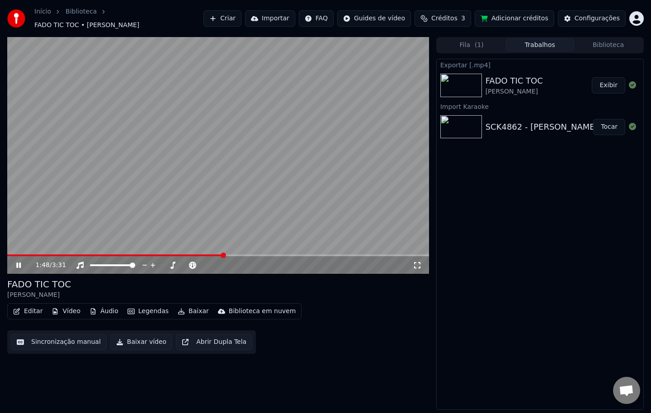
click at [608, 79] on button "Exibir" at bounding box center [608, 85] width 33 height 16
